Goal: Task Accomplishment & Management: Use online tool/utility

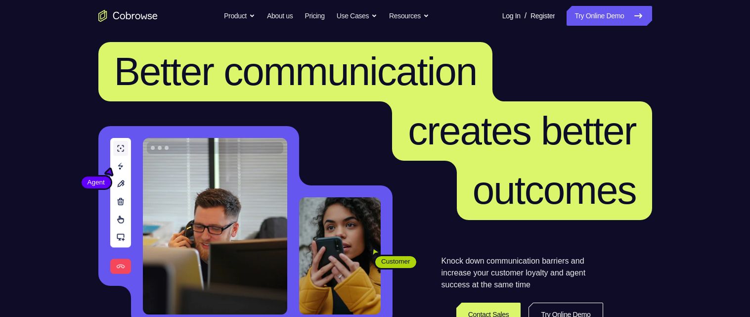
scroll to position [80, 0]
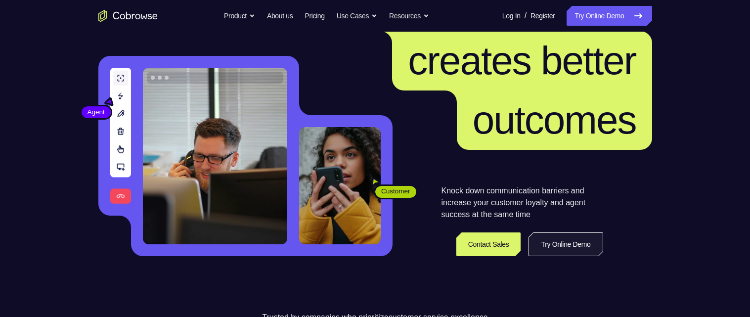
click at [580, 247] on link "Try Online Demo" at bounding box center [566, 244] width 74 height 24
click at [576, 245] on link "Try Online Demo" at bounding box center [566, 244] width 74 height 24
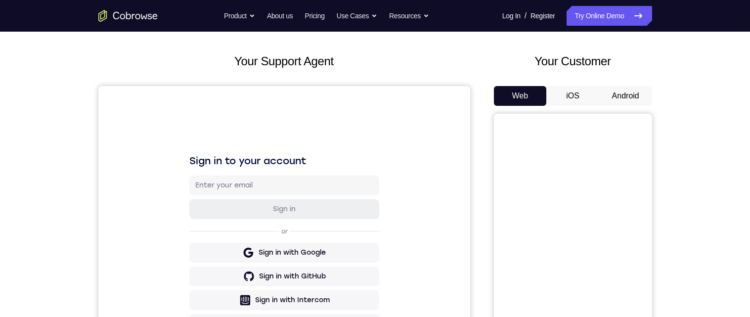
click at [627, 99] on button "Android" at bounding box center [626, 96] width 53 height 20
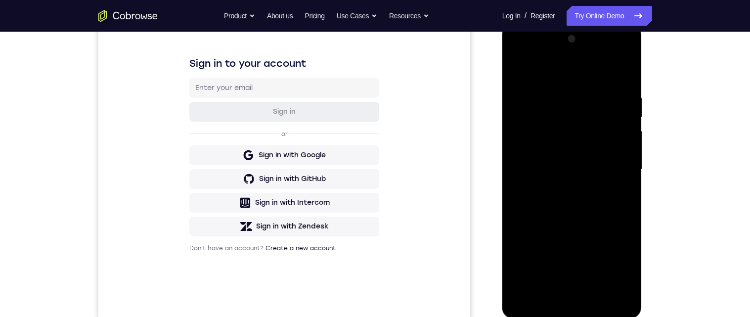
scroll to position [152, 0]
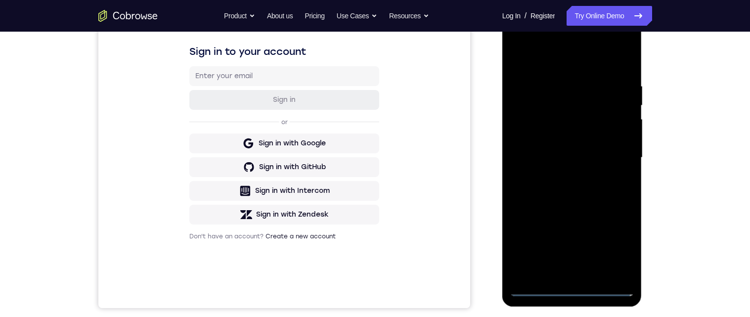
click at [573, 291] on div at bounding box center [572, 157] width 125 height 277
click at [627, 248] on div at bounding box center [572, 157] width 125 height 277
click at [621, 246] on div at bounding box center [572, 157] width 125 height 277
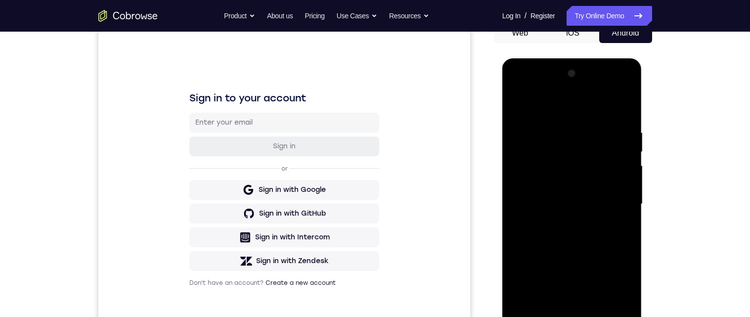
scroll to position [127, 0]
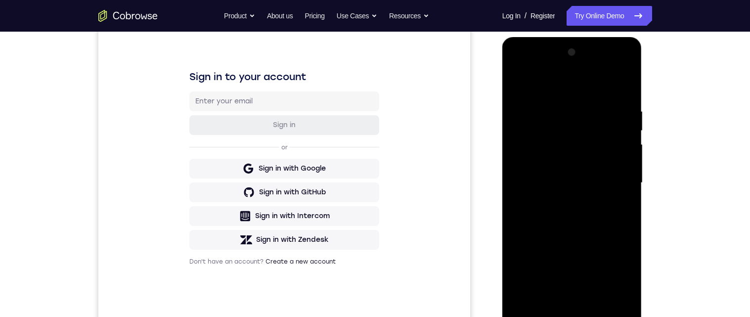
click at [588, 88] on div at bounding box center [572, 183] width 125 height 277
click at [622, 183] on div at bounding box center [572, 183] width 125 height 277
click at [559, 207] on div at bounding box center [572, 183] width 125 height 277
click at [567, 203] on div at bounding box center [572, 183] width 125 height 277
click at [600, 136] on div at bounding box center [572, 183] width 125 height 277
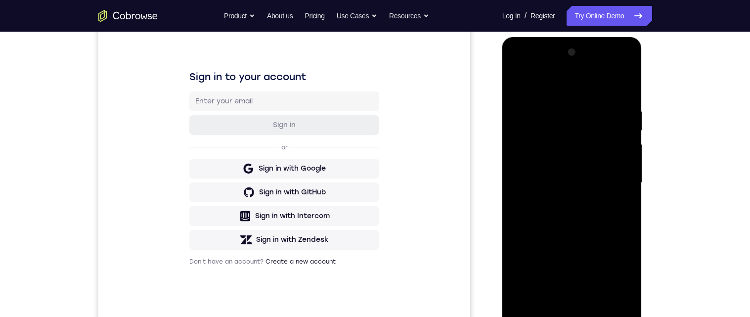
scroll to position [127, 0]
click at [564, 156] on div at bounding box center [572, 182] width 125 height 277
click at [570, 163] on div at bounding box center [572, 182] width 125 height 277
click at [612, 183] on div at bounding box center [572, 182] width 125 height 277
click at [572, 219] on div at bounding box center [572, 182] width 125 height 277
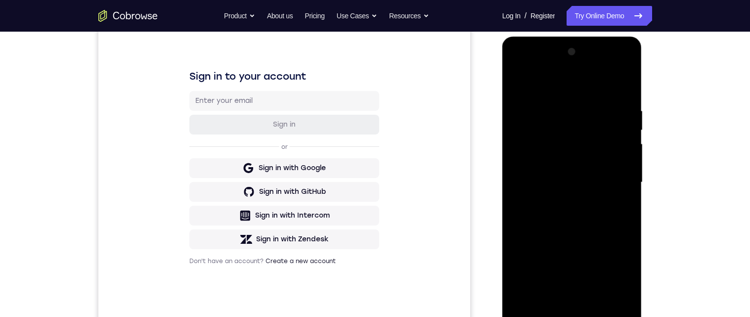
click at [572, 217] on div at bounding box center [572, 182] width 125 height 277
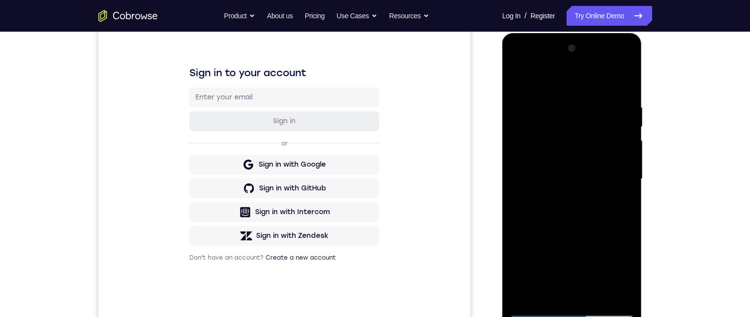
click at [608, 225] on div at bounding box center [572, 179] width 125 height 277
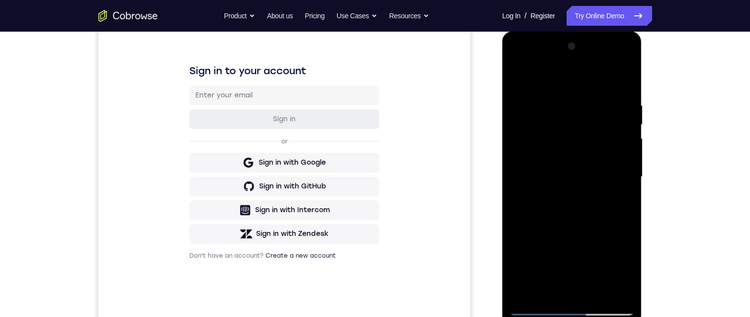
scroll to position [135, 0]
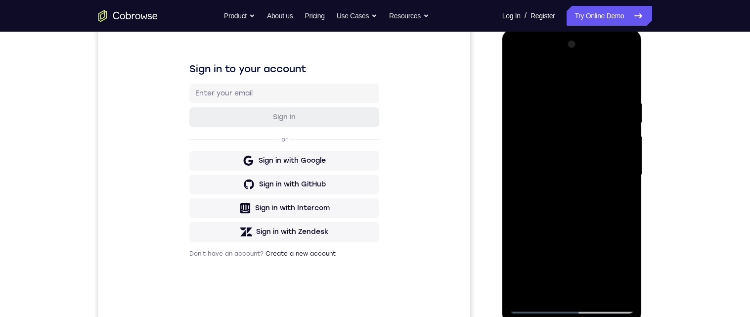
click at [560, 97] on div at bounding box center [572, 175] width 125 height 277
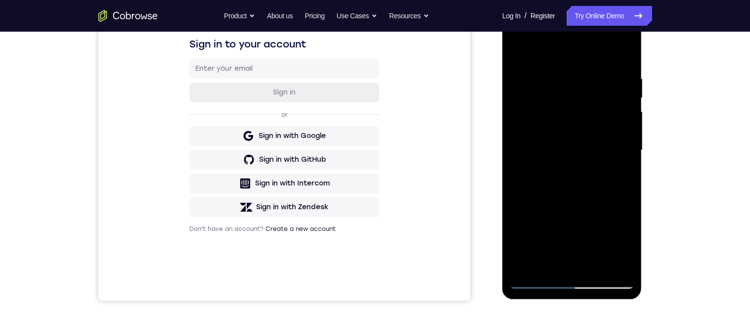
click at [626, 156] on div at bounding box center [572, 150] width 125 height 277
click at [628, 211] on div at bounding box center [572, 150] width 125 height 277
click at [621, 166] on div at bounding box center [572, 150] width 125 height 277
click at [621, 172] on div at bounding box center [572, 150] width 125 height 277
click at [619, 181] on div at bounding box center [572, 150] width 125 height 277
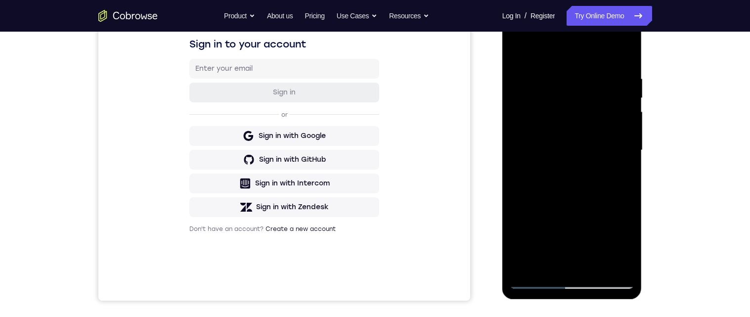
click at [640, 153] on div at bounding box center [573, 151] width 140 height 295
click at [627, 166] on div at bounding box center [572, 150] width 125 height 277
click at [628, 173] on div at bounding box center [572, 150] width 125 height 277
click at [628, 58] on div at bounding box center [572, 150] width 125 height 277
click at [618, 220] on div at bounding box center [572, 150] width 125 height 277
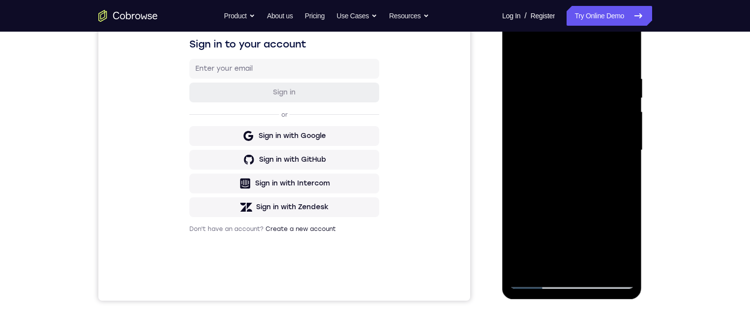
click at [618, 216] on div at bounding box center [572, 150] width 125 height 277
click at [617, 216] on div at bounding box center [572, 150] width 125 height 277
click at [615, 217] on div at bounding box center [572, 150] width 125 height 277
